Goal: Consume media (video, audio)

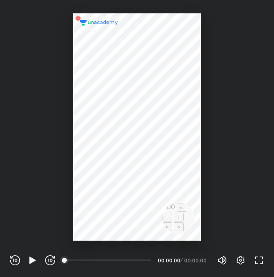
scroll to position [277, 274]
click at [243, 261] on icon "button" at bounding box center [241, 260] width 10 height 10
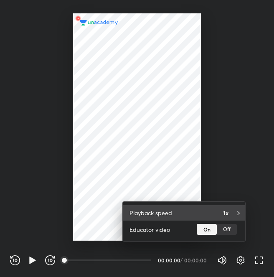
click at [223, 221] on div "Playback speed 1x" at bounding box center [184, 212] width 122 height 15
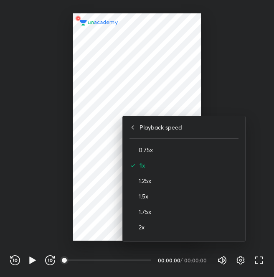
click at [269, 218] on div at bounding box center [137, 138] width 274 height 277
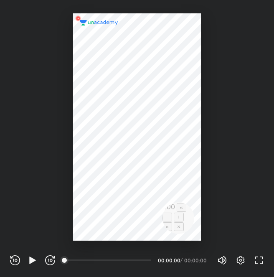
click at [231, 263] on span "100%" at bounding box center [228, 260] width 5 height 5
click at [237, 264] on icon "button" at bounding box center [241, 260] width 10 height 10
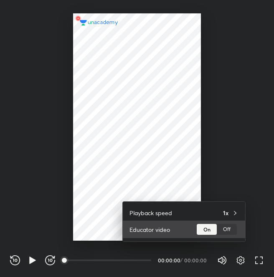
click at [226, 228] on div "Off" at bounding box center [227, 229] width 20 height 11
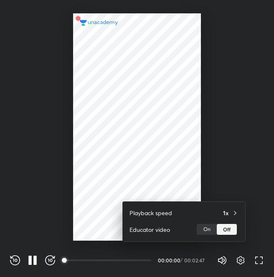
click at [262, 157] on div at bounding box center [137, 138] width 274 height 277
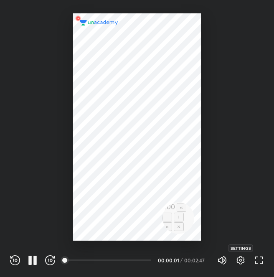
click at [243, 260] on icon "button" at bounding box center [241, 260] width 10 height 10
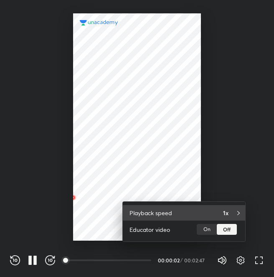
click at [231, 215] on div "1x" at bounding box center [230, 212] width 15 height 9
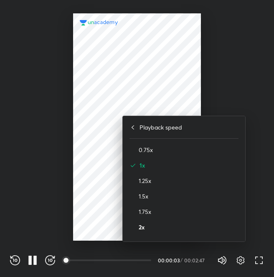
click at [148, 229] on h4 "2x" at bounding box center [189, 227] width 100 height 9
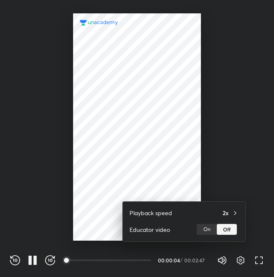
click at [245, 158] on div at bounding box center [137, 138] width 274 height 277
